Goal: Use online tool/utility: Utilize a website feature to perform a specific function

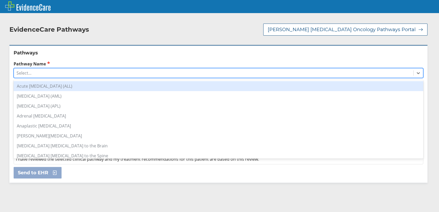
click at [29, 70] on div "Select..." at bounding box center [24, 73] width 15 height 6
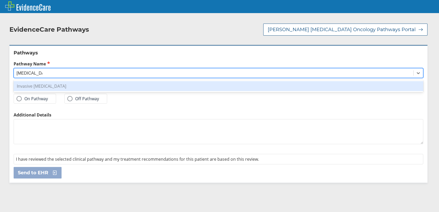
type input "[MEDICAL_DATA]"
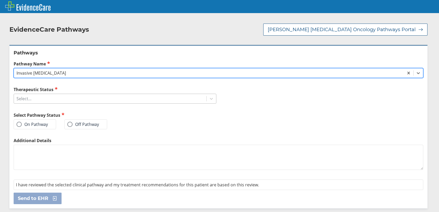
click at [29, 96] on div "Select..." at bounding box center [24, 99] width 15 height 6
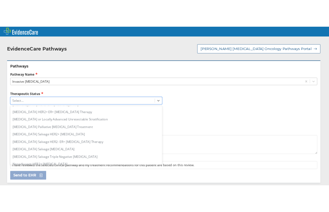
scroll to position [210, 0]
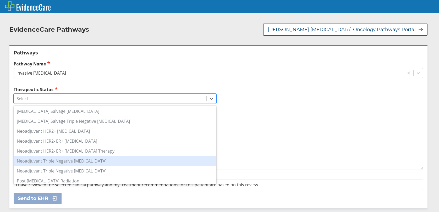
click at [76, 158] on div "Neoadjuvant Triple Negative [MEDICAL_DATA]" at bounding box center [115, 161] width 203 height 10
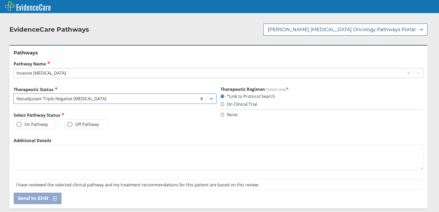
click at [37, 122] on label "On Pathway" at bounding box center [32, 124] width 31 height 5
click at [0, 0] on input "On Pathway" at bounding box center [0, 0] width 0 height 0
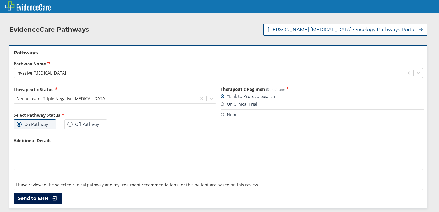
click at [36, 196] on span "Send to EHR" at bounding box center [33, 199] width 30 height 6
